Goal: Check status: Check status

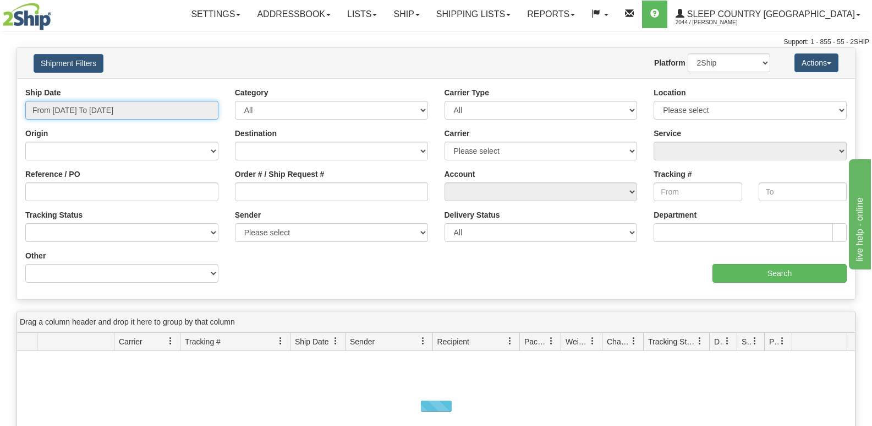
click at [73, 102] on input "From [DATE] To [DATE]" at bounding box center [121, 110] width 193 height 19
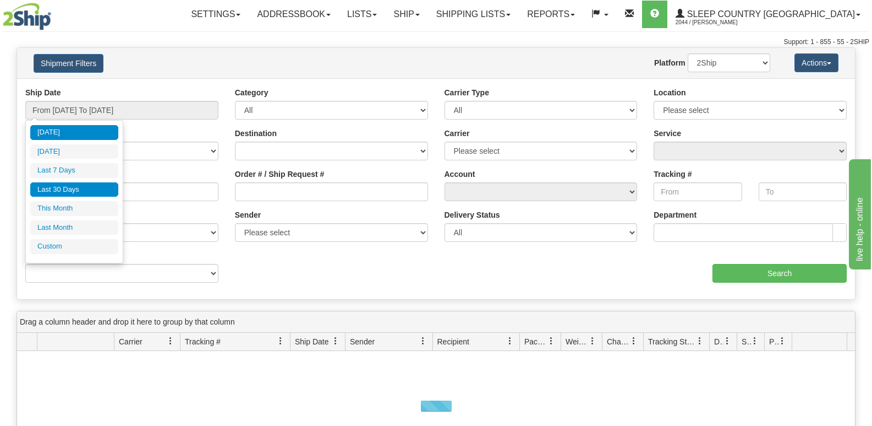
click at [75, 191] on li "Last 30 Days" at bounding box center [74, 189] width 88 height 15
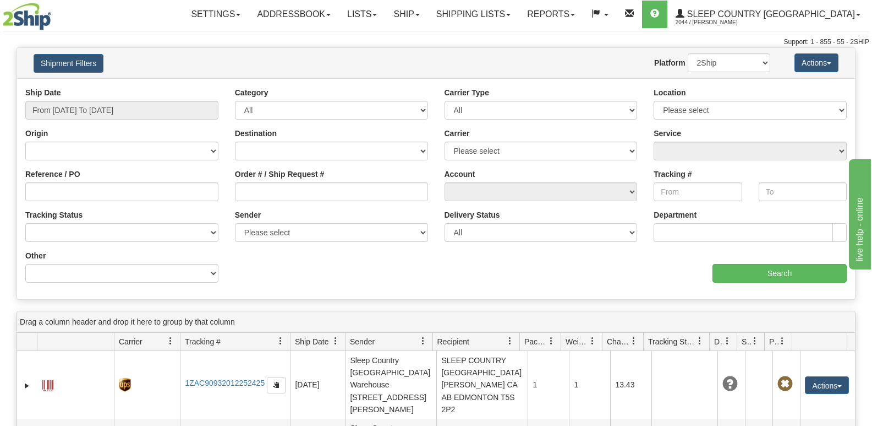
type input "From [DATE] To [DATE]"
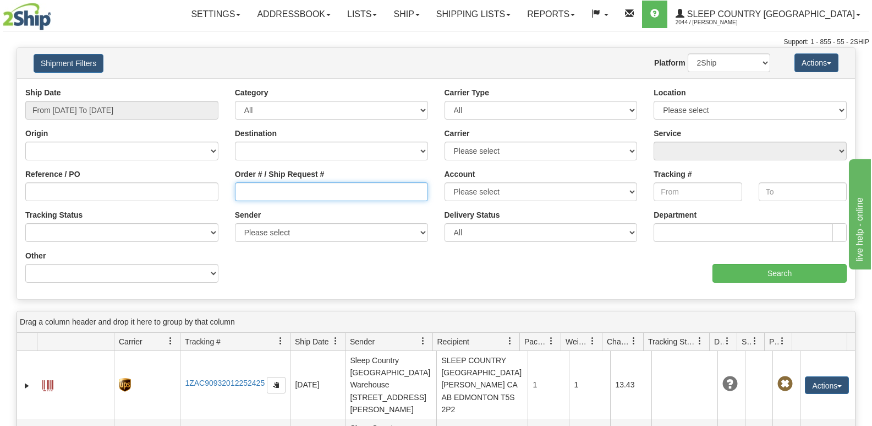
click at [302, 196] on input "Order # / Ship Request #" at bounding box center [331, 191] width 193 height 19
paste input "9000I143682"
type input "9000I143682"
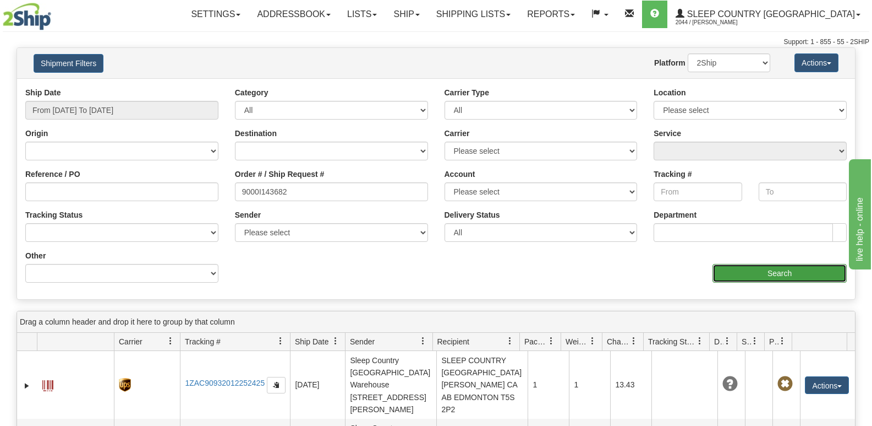
click at [801, 271] on input "Search" at bounding box center [780, 273] width 134 height 19
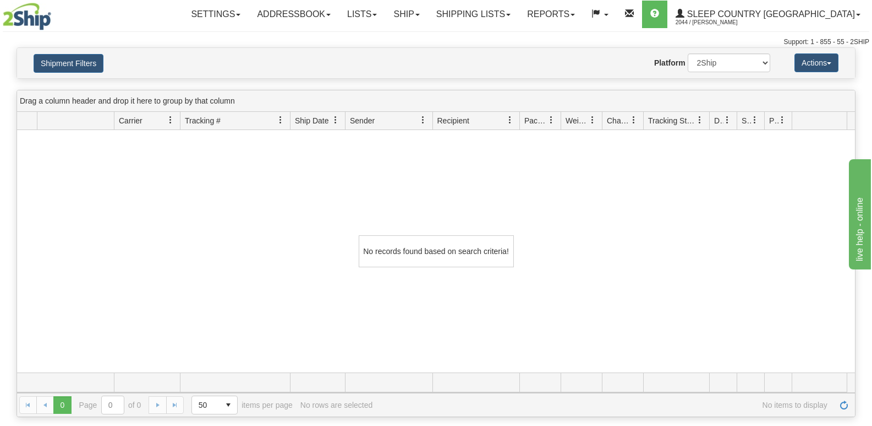
click at [359, 54] on div "Website Agent Nothing selected Client User Platform 2Ship Imported" at bounding box center [470, 62] width 617 height 19
